Goal: Task Accomplishment & Management: Use online tool/utility

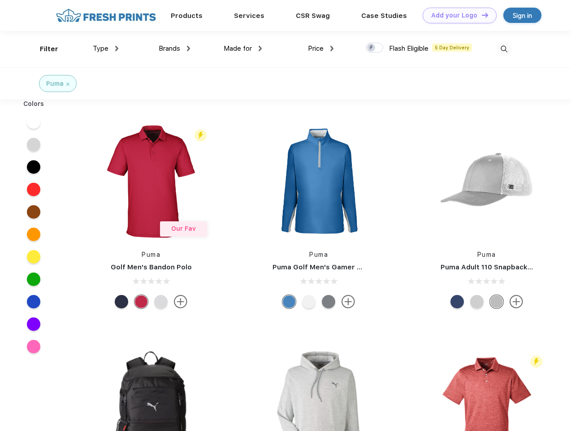
click at [457, 15] on link "Add your Logo Design Tool" at bounding box center [460, 16] width 74 height 16
click at [0, 0] on div "Design Tool" at bounding box center [0, 0] width 0 height 0
click at [481, 15] on link "Add your Logo Design Tool" at bounding box center [460, 16] width 74 height 16
click at [43, 49] on div "Filter" at bounding box center [49, 49] width 18 height 10
click at [106, 48] on span "Type" at bounding box center [101, 48] width 16 height 8
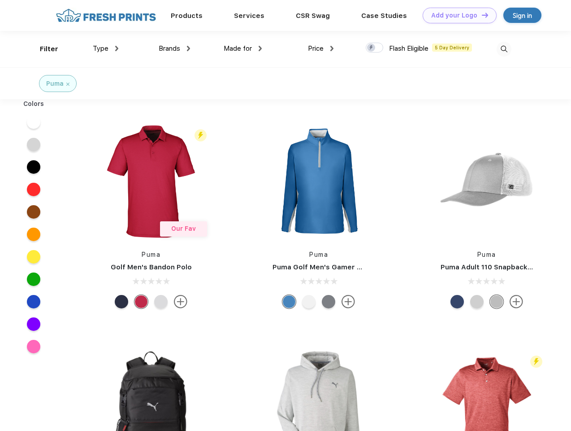
click at [174, 48] on span "Brands" at bounding box center [170, 48] width 22 height 8
click at [243, 48] on span "Made for" at bounding box center [238, 48] width 28 height 8
click at [321, 48] on span "Price" at bounding box center [316, 48] width 16 height 8
click at [375, 48] on div at bounding box center [374, 48] width 17 height 10
click at [372, 48] on input "checkbox" at bounding box center [369, 45] width 6 height 6
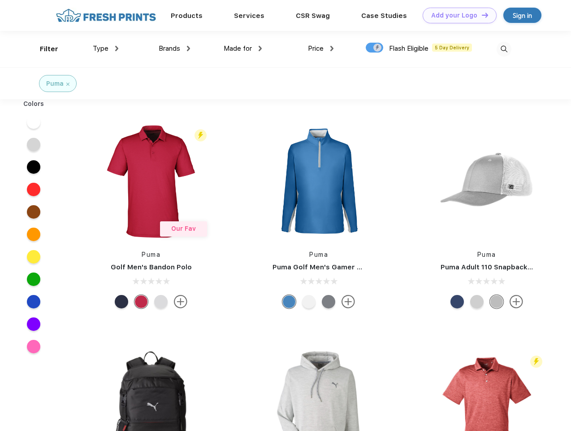
click at [504, 49] on img at bounding box center [504, 49] width 15 height 15
